Goal: Use online tool/utility: Utilize a website feature to perform a specific function

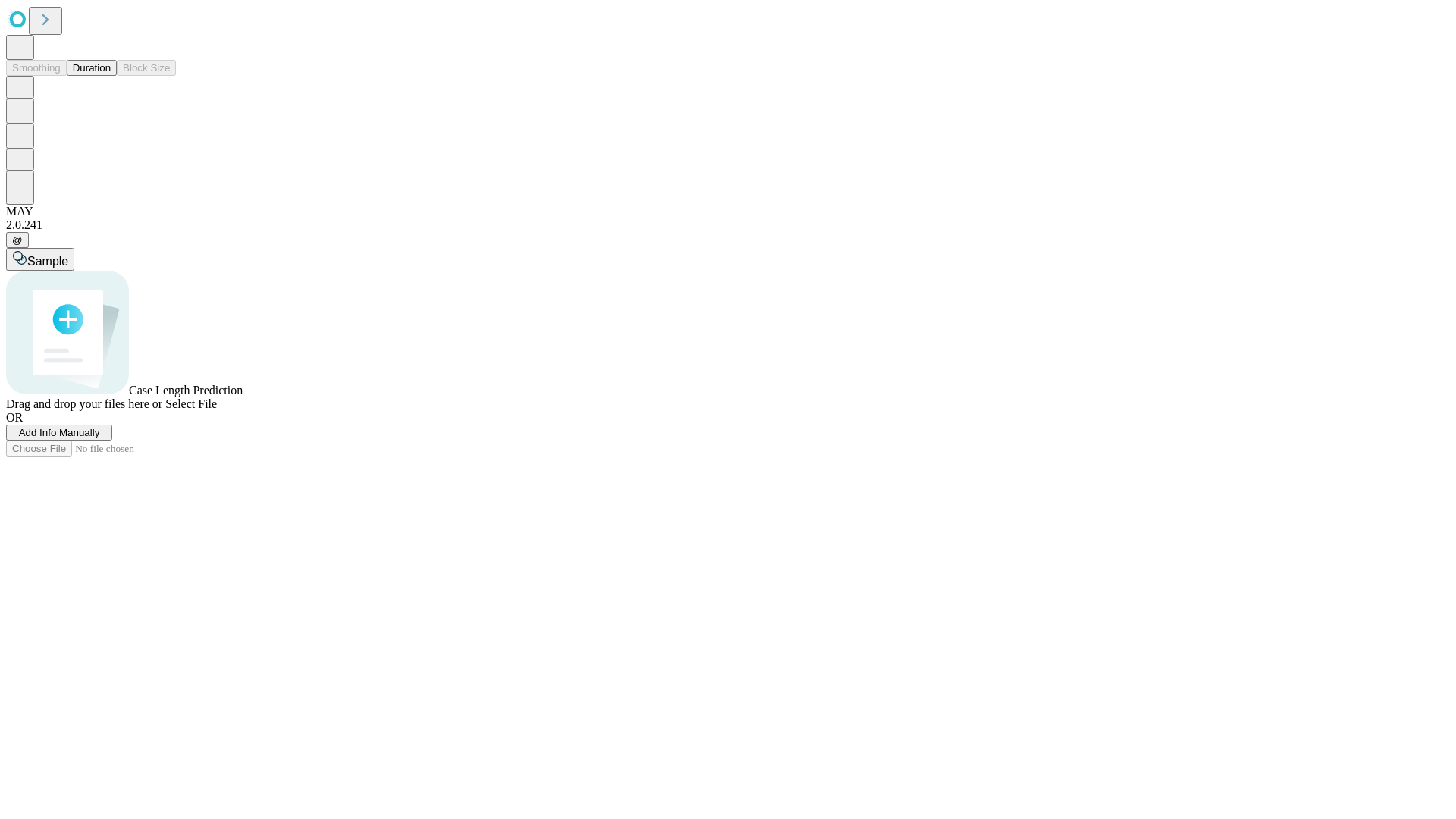
click at [111, 76] on button "Duration" at bounding box center [92, 68] width 50 height 16
click at [217, 411] on span "Select File" at bounding box center [191, 404] width 51 height 13
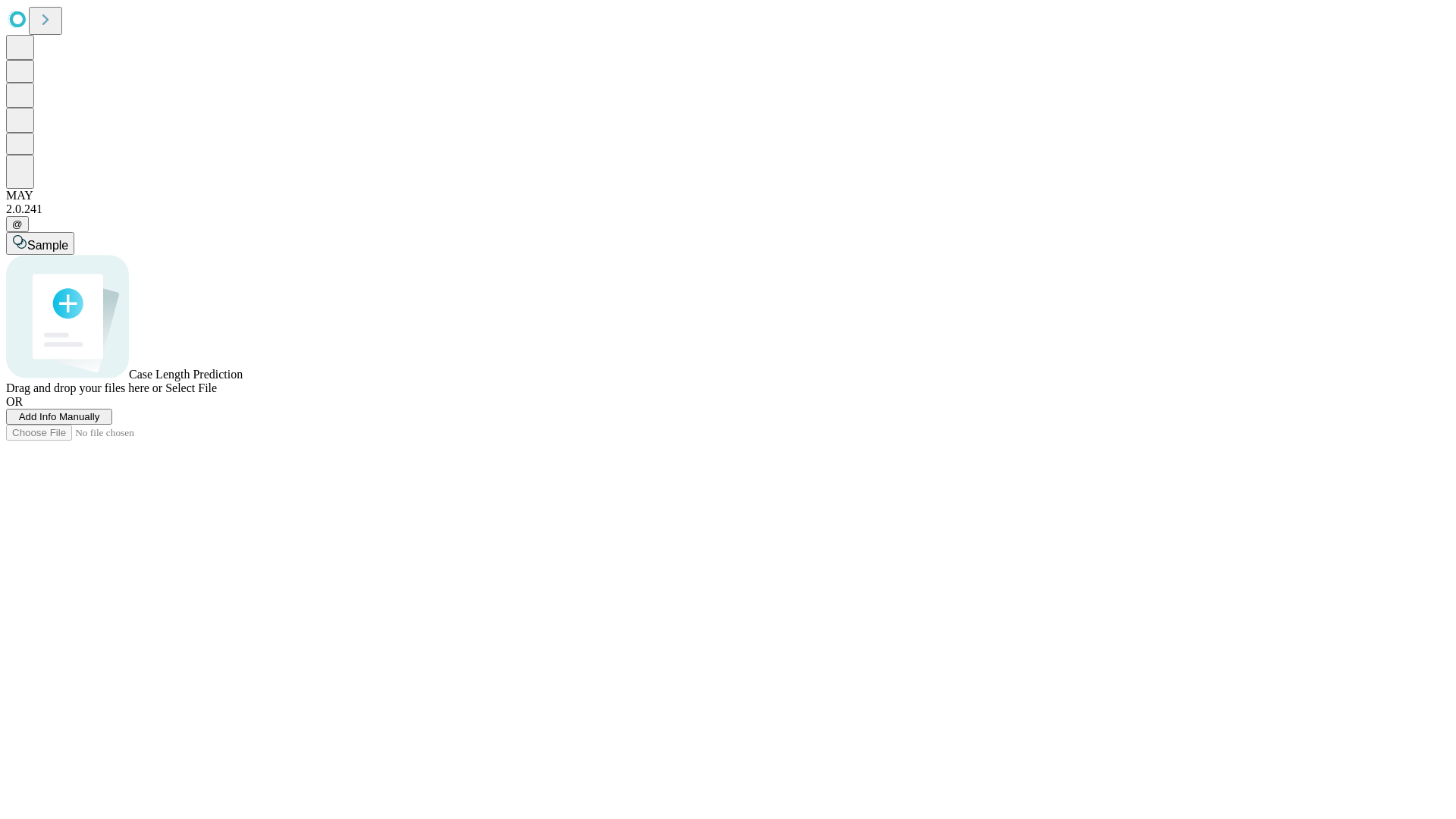
click at [217, 394] on span "Select File" at bounding box center [191, 388] width 51 height 13
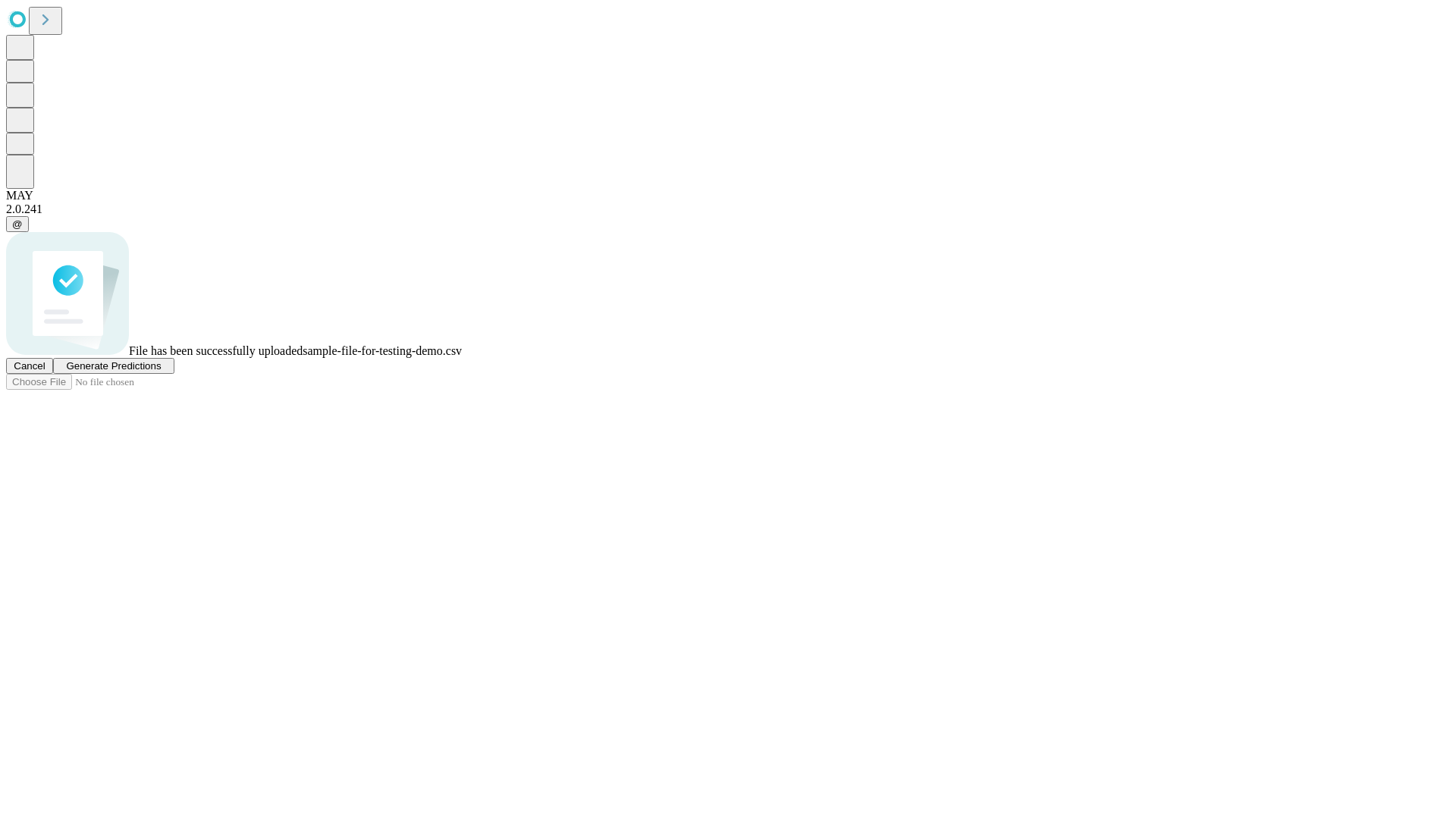
click at [160, 372] on span "Generate Predictions" at bounding box center [113, 365] width 95 height 11
